Goal: Find contact information: Find contact information

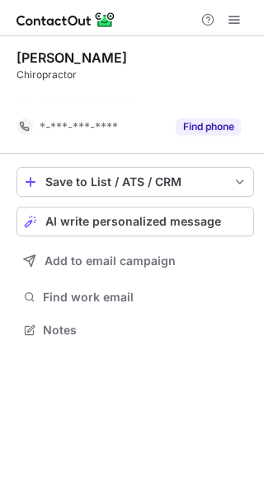
scroll to position [293, 264]
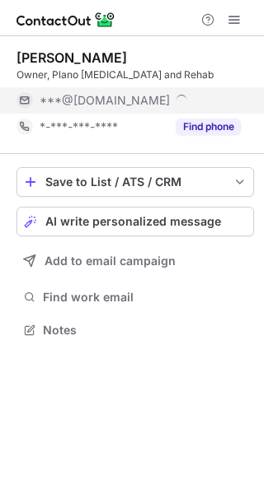
scroll to position [319, 264]
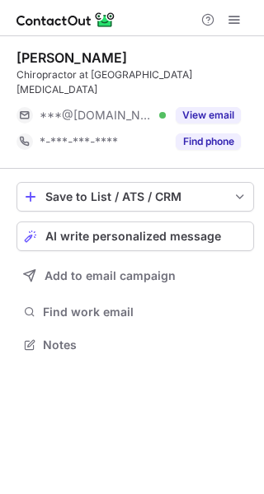
scroll to position [319, 264]
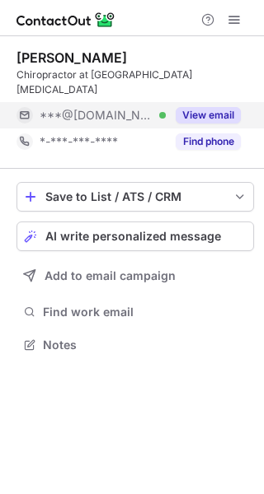
click at [204, 107] on button "View email" at bounding box center [208, 115] width 65 height 16
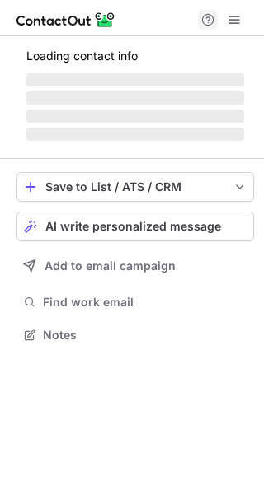
scroll to position [386, 264]
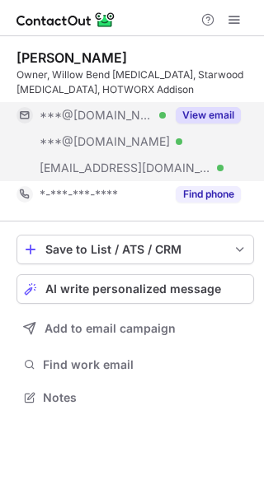
click at [192, 113] on button "View email" at bounding box center [208, 115] width 65 height 16
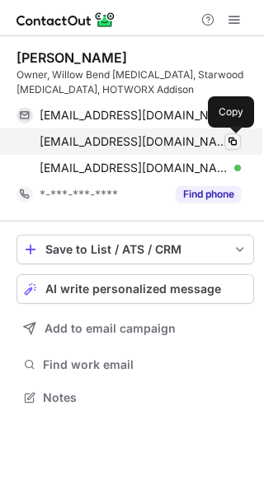
click at [237, 142] on span at bounding box center [232, 141] width 13 height 13
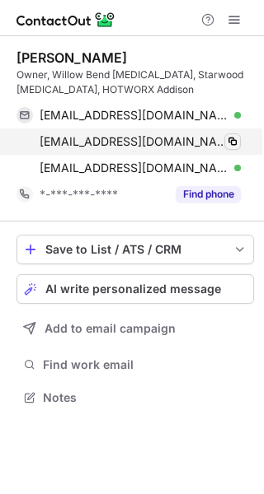
click at [236, 141] on span at bounding box center [232, 141] width 13 height 13
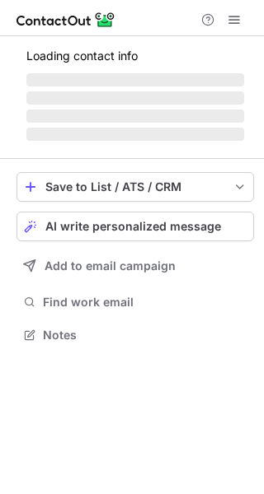
scroll to position [372, 264]
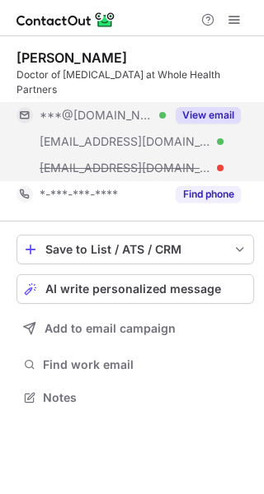
click at [218, 102] on div "View email" at bounding box center [203, 115] width 75 height 26
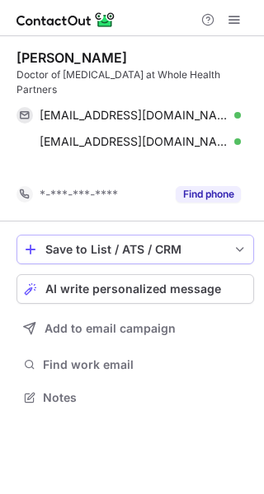
scroll to position [345, 264]
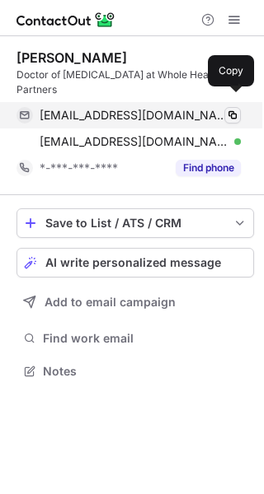
click at [231, 109] on span at bounding box center [232, 115] width 13 height 13
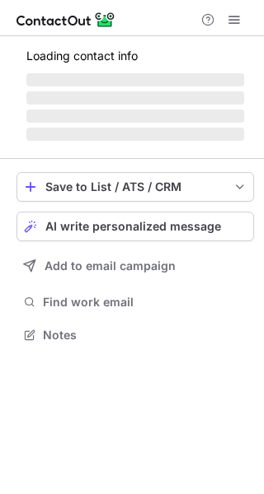
scroll to position [319, 264]
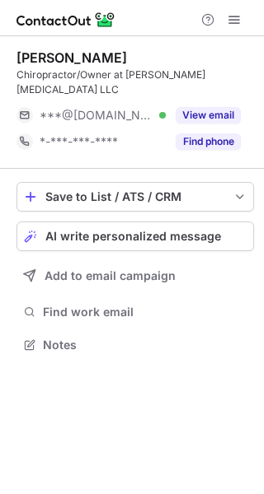
scroll to position [319, 264]
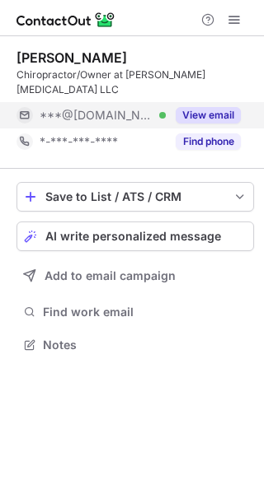
click at [218, 107] on button "View email" at bounding box center [208, 115] width 65 height 16
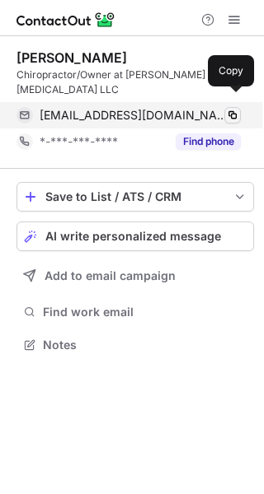
click at [234, 109] on span at bounding box center [232, 115] width 13 height 13
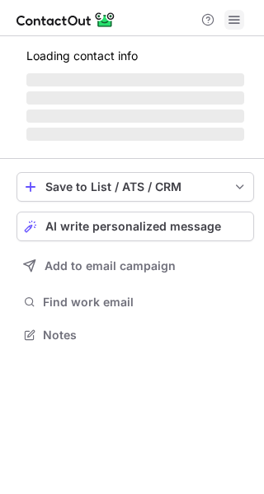
scroll to position [360, 264]
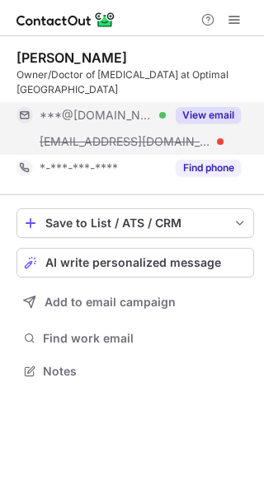
click at [208, 113] on button "View email" at bounding box center [208, 115] width 65 height 16
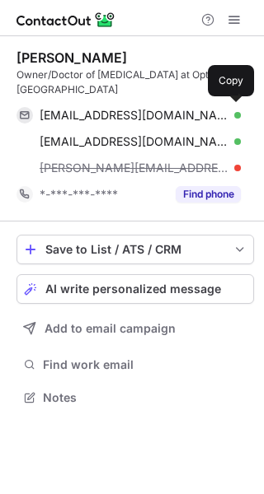
scroll to position [386, 264]
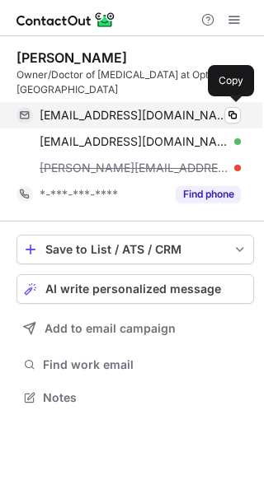
click at [157, 115] on span "[EMAIL_ADDRESS][DOMAIN_NAME]" at bounding box center [134, 115] width 189 height 15
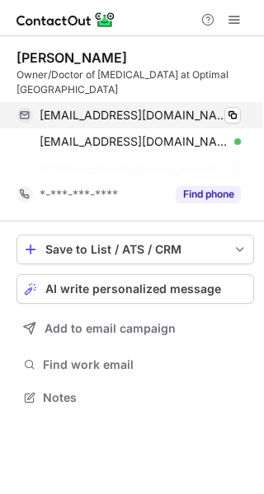
click at [152, 115] on span "[EMAIL_ADDRESS][DOMAIN_NAME]" at bounding box center [134, 115] width 189 height 15
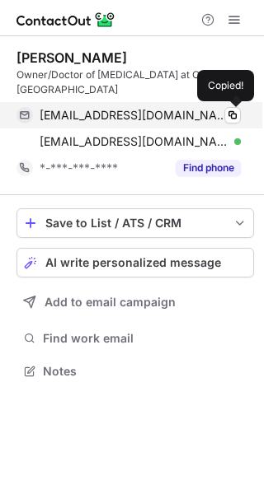
scroll to position [360, 264]
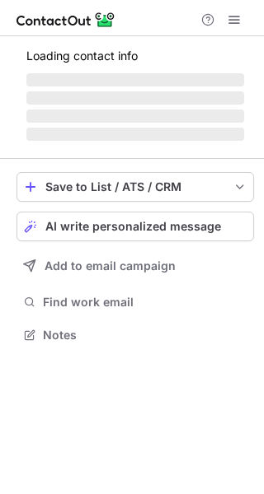
scroll to position [334, 264]
